Goal: Information Seeking & Learning: Learn about a topic

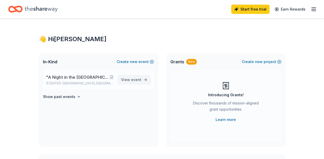
click at [135, 79] on span "event" at bounding box center [136, 79] width 10 height 4
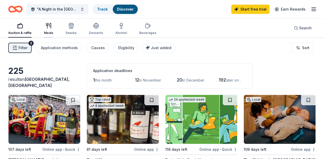
click at [51, 29] on div "Meals" at bounding box center [48, 29] width 9 height 12
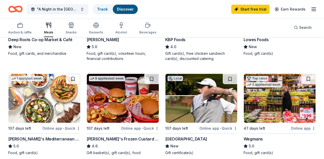
scroll to position [64, 0]
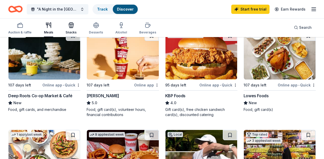
click at [70, 27] on icon "button" at bounding box center [70, 26] width 0 height 4
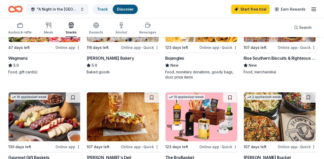
scroll to position [167, 0]
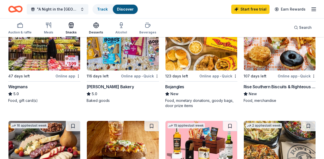
click at [95, 27] on icon "button" at bounding box center [96, 25] width 5 height 4
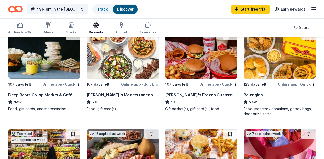
scroll to position [54, 0]
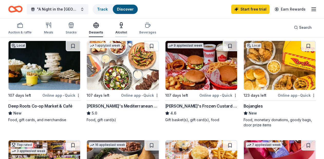
click at [122, 29] on div "Alcohol" at bounding box center [121, 28] width 12 height 12
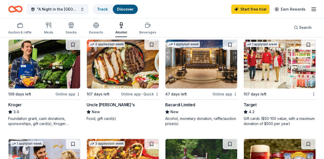
scroll to position [249, 0]
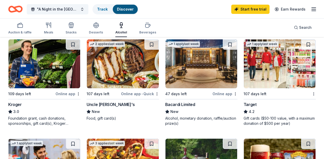
click at [123, 73] on img at bounding box center [123, 63] width 72 height 49
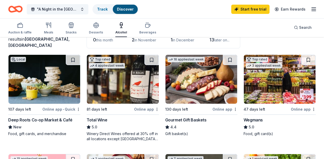
scroll to position [0, 0]
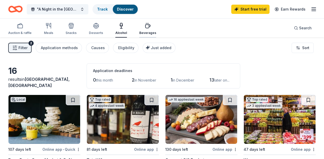
click at [145, 27] on icon "button" at bounding box center [148, 26] width 6 height 6
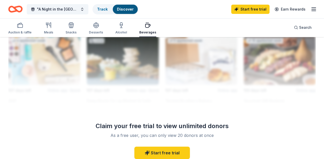
scroll to position [574, 0]
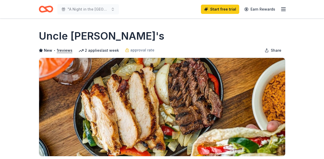
scroll to position [4, 0]
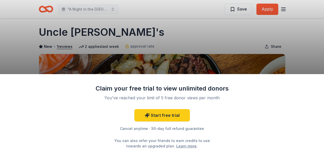
click at [235, 65] on div "Claim your free trial to view unlimited donors You've reached your limit of 5 f…" at bounding box center [162, 79] width 324 height 159
